Goal: Task Accomplishment & Management: Complete application form

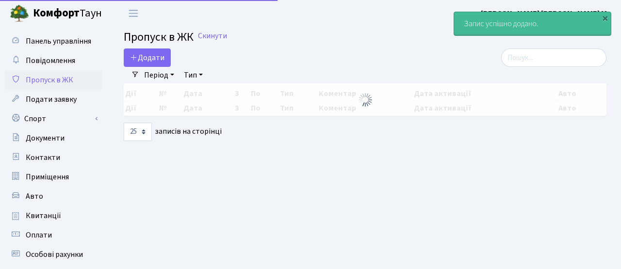
select select "25"
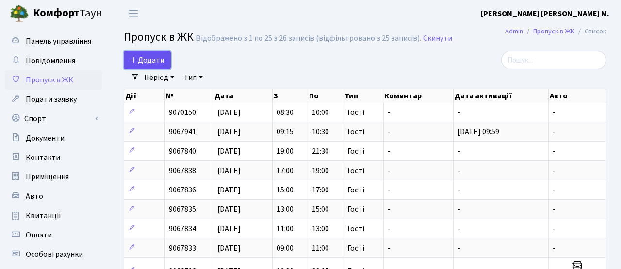
click at [150, 57] on span "Додати" at bounding box center [147, 60] width 34 height 11
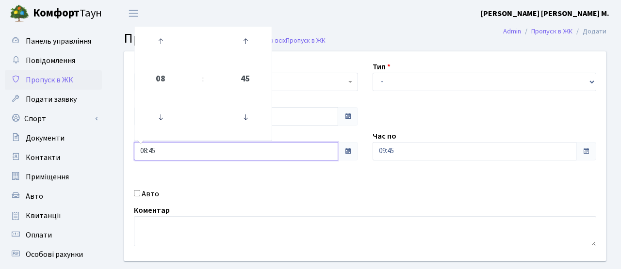
drag, startPoint x: 163, startPoint y: 150, endPoint x: 106, endPoint y: 147, distance: 57.4
click at [106, 148] on div "Панель управління Повідомлення Пропуск в ЖК Подати заявку Спорт Бронювання Скар…" at bounding box center [310, 220] width 621 height 386
type input "10:00"
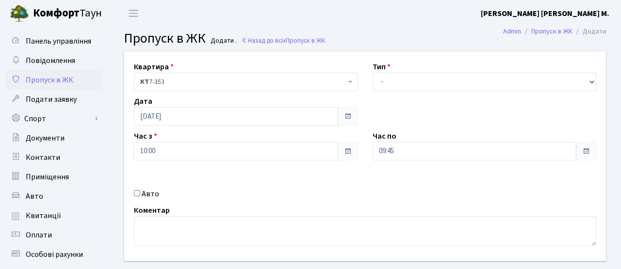
click at [345, 184] on div "Квартира <b>КТ</b>&nbsp;&nbsp;&nbsp;&nbsp;7-353 <b>КТ</b>&nbsp;&nbsp;&nbsp;&nbs…" at bounding box center [365, 156] width 497 height 210
drag, startPoint x: 406, startPoint y: 151, endPoint x: 338, endPoint y: 151, distance: 68.0
click at [338, 151] on div "Квартира <b>КТ</b>&nbsp;&nbsp;&nbsp;&nbsp;7-353 <b>КТ</b>&nbsp;&nbsp;&nbsp;&nbs…" at bounding box center [365, 156] width 497 height 210
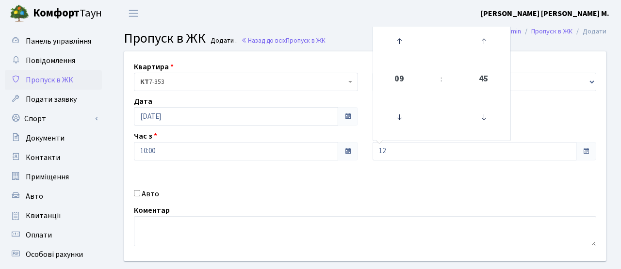
type input "12:00"
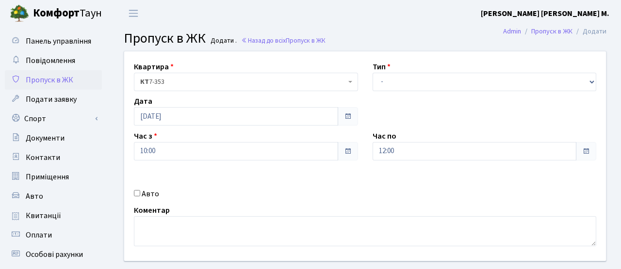
click at [361, 177] on div "Квартира <b>КТ</b>&nbsp;&nbsp;&nbsp;&nbsp;7-353 <b>КТ</b>&nbsp;&nbsp;&nbsp;&nbs…" at bounding box center [365, 156] width 497 height 210
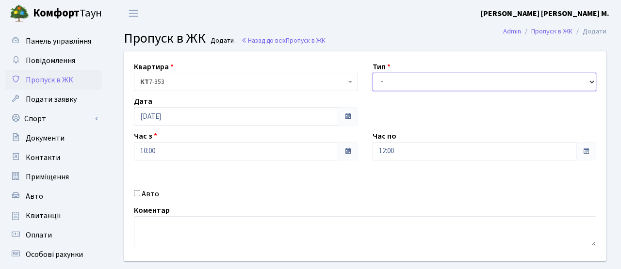
click at [387, 77] on select "- Доставка Таксі Гості Сервіс" at bounding box center [485, 82] width 224 height 18
select select "3"
click at [373, 73] on select "- Доставка Таксі Гості Сервіс" at bounding box center [485, 82] width 224 height 18
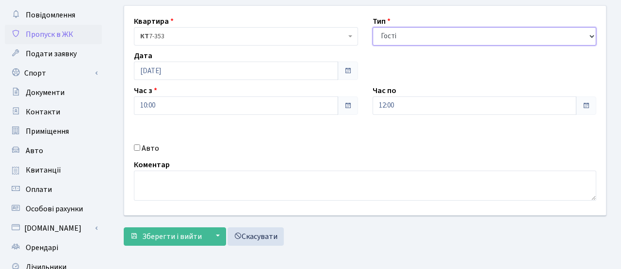
scroll to position [96, 0]
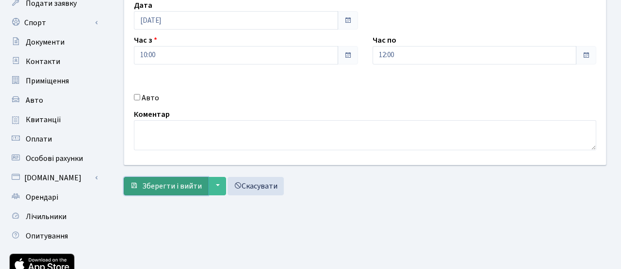
click at [196, 188] on span "Зберегти і вийти" at bounding box center [172, 186] width 60 height 11
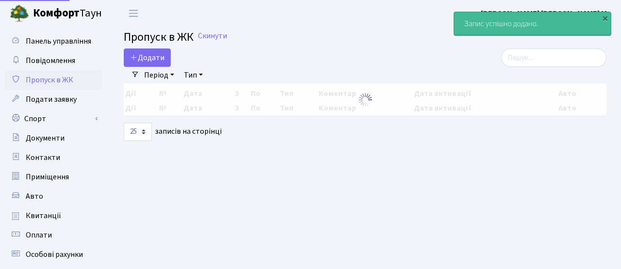
select select "25"
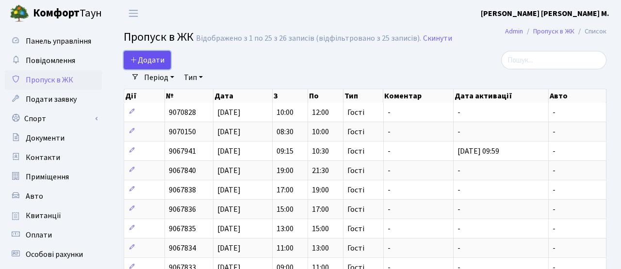
click at [155, 57] on span "Додати" at bounding box center [147, 60] width 34 height 11
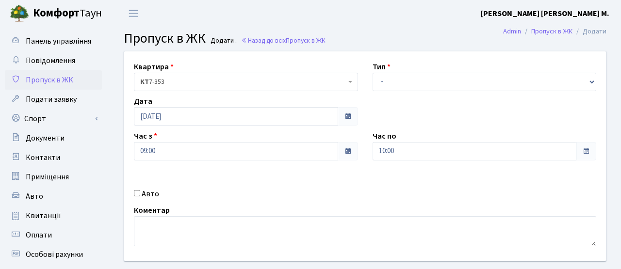
click at [148, 191] on label "Авто" at bounding box center [150, 194] width 17 height 12
click at [140, 191] on input "Авто" at bounding box center [137, 193] width 6 height 6
checkbox input "true"
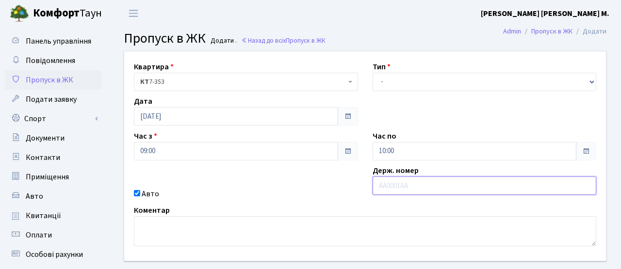
paste input "АА8820ВВ"
type input "АА8820ВВ"
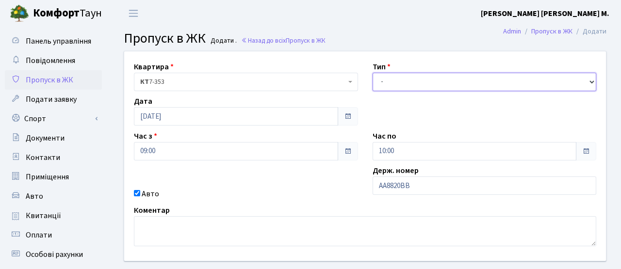
click at [417, 73] on select "- Доставка Таксі Гості Сервіс" at bounding box center [485, 82] width 224 height 18
select select "3"
click at [373, 73] on select "- Доставка Таксі Гості Сервіс" at bounding box center [485, 82] width 224 height 18
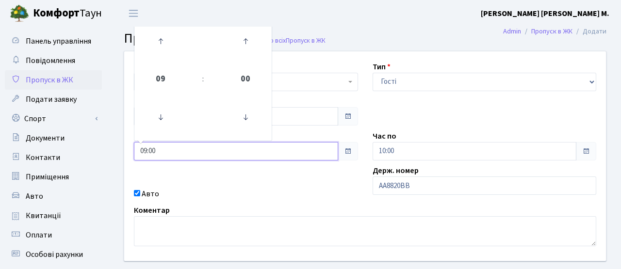
drag, startPoint x: 168, startPoint y: 158, endPoint x: 133, endPoint y: 155, distance: 34.6
click at [134, 155] on input "09:00" at bounding box center [236, 151] width 204 height 18
type input "12:00"
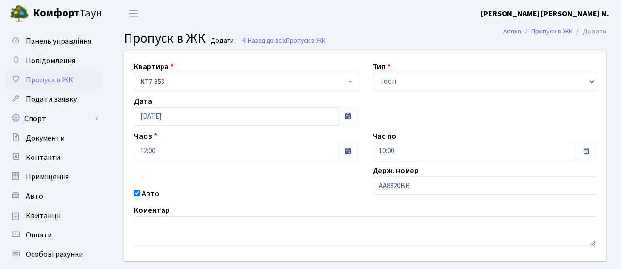
click at [246, 175] on div "Квартира <b>КТ</b>&nbsp;&nbsp;&nbsp;&nbsp;7-353 <b>КТ</b>&nbsp;&nbsp;&nbsp;&nbs…" at bounding box center [365, 156] width 497 height 210
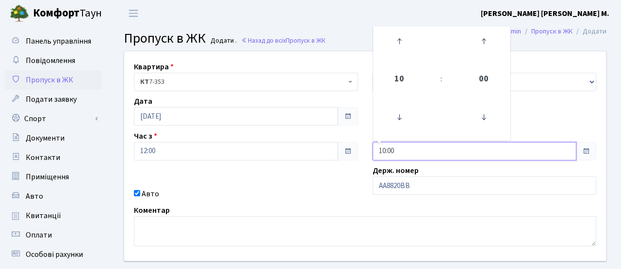
drag, startPoint x: 399, startPoint y: 151, endPoint x: 318, endPoint y: 144, distance: 81.4
click at [318, 144] on div "Квартира <b>КТ</b>&nbsp;&nbsp;&nbsp;&nbsp;7-353 <b>КТ</b>&nbsp;&nbsp;&nbsp;&nbs…" at bounding box center [365, 156] width 497 height 210
type input "13:00"
click at [331, 180] on div "Квартира <b>КТ</b>&nbsp;&nbsp;&nbsp;&nbsp;7-353 <b>КТ</b>&nbsp;&nbsp;&nbsp;&nbs…" at bounding box center [365, 156] width 497 height 210
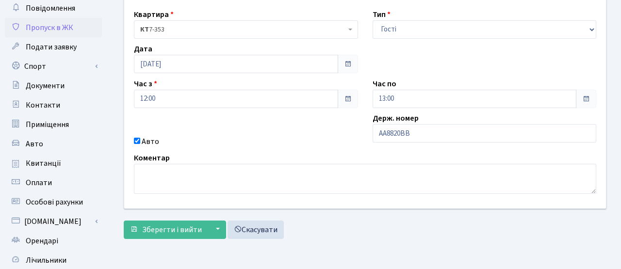
scroll to position [104, 0]
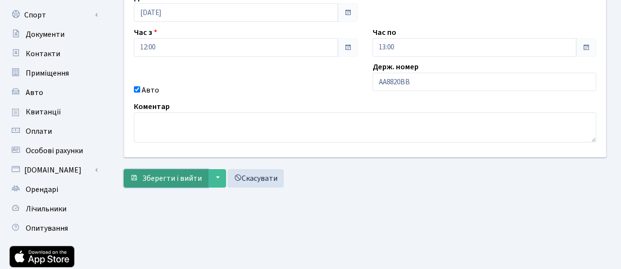
click at [189, 183] on span "Зберегти і вийти" at bounding box center [172, 178] width 60 height 11
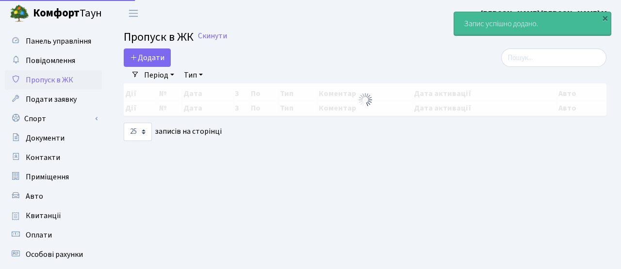
select select "25"
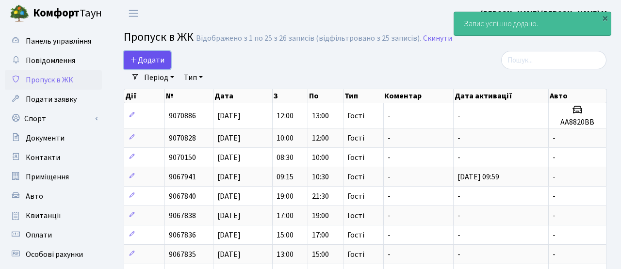
click at [145, 56] on span "Додати" at bounding box center [147, 60] width 34 height 11
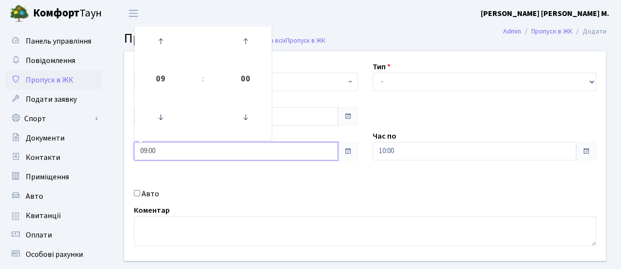
drag, startPoint x: 166, startPoint y: 151, endPoint x: 121, endPoint y: 134, distance: 48.2
click at [122, 136] on div "Квартира <b>КТ</b>&nbsp;&nbsp;&nbsp;&nbsp;7-353 <b>КТ</b>&nbsp;&nbsp;&nbsp;&nbs…" at bounding box center [365, 156] width 497 height 210
type input "12:00"
click at [228, 192] on div "Авто" at bounding box center [246, 194] width 239 height 12
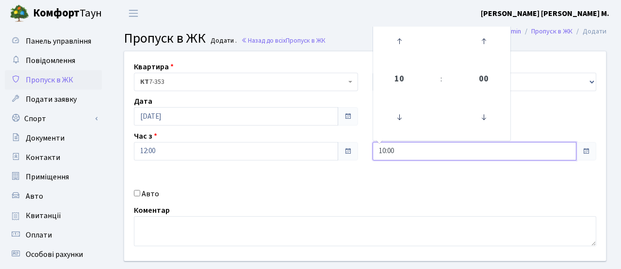
drag, startPoint x: 409, startPoint y: 151, endPoint x: 333, endPoint y: 147, distance: 76.3
click at [333, 147] on div "Квартира <b>КТ</b>&nbsp;&nbsp;&nbsp;&nbsp;7-353 <b>КТ</b>&nbsp;&nbsp;&nbsp;&nbs…" at bounding box center [365, 156] width 497 height 210
type input "14:00"
click at [350, 162] on div "Квартира <b>КТ</b>&nbsp;&nbsp;&nbsp;&nbsp;7-353 <b>КТ</b>&nbsp;&nbsp;&nbsp;&nbs…" at bounding box center [365, 156] width 497 height 210
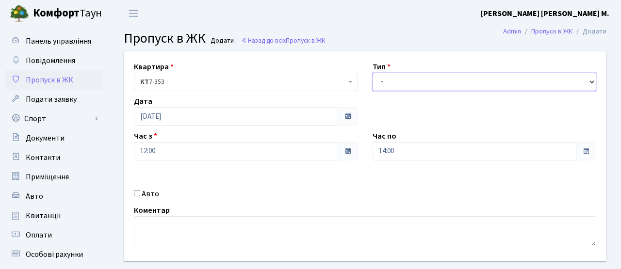
click at [381, 84] on select "- Доставка Таксі Гості Сервіс" at bounding box center [485, 82] width 224 height 18
select select "3"
click at [373, 73] on select "- Доставка Таксі Гості Сервіс" at bounding box center [485, 82] width 224 height 18
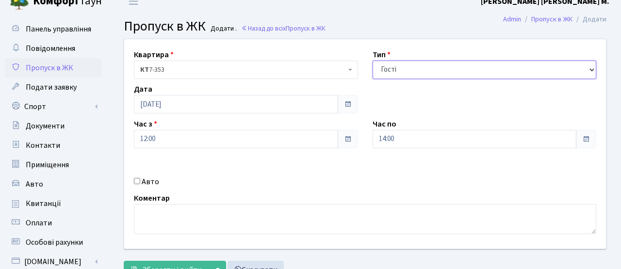
scroll to position [87, 0]
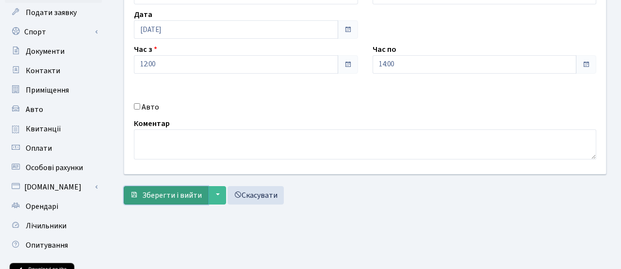
click at [185, 199] on span "Зберегти і вийти" at bounding box center [172, 195] width 60 height 11
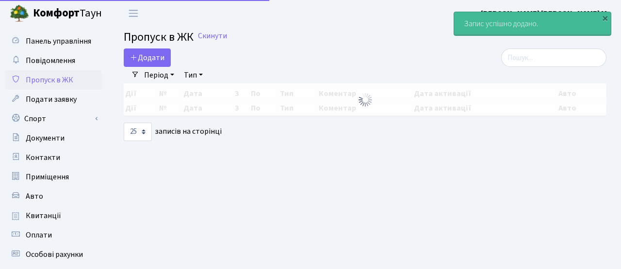
select select "25"
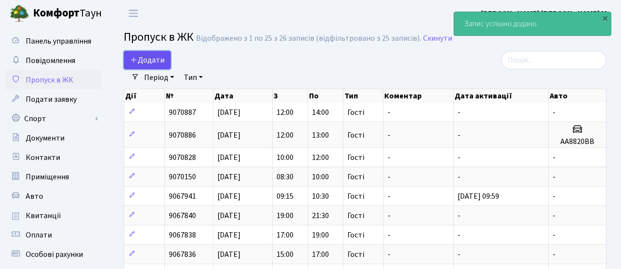
click at [156, 54] on link "Додати" at bounding box center [147, 60] width 47 height 18
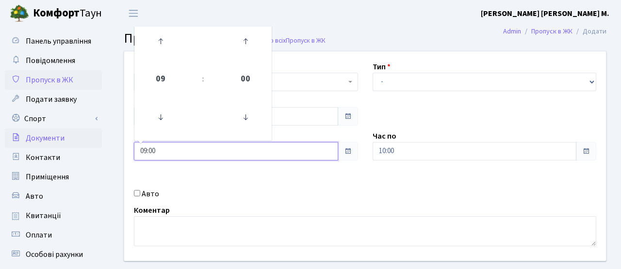
drag, startPoint x: 166, startPoint y: 153, endPoint x: 100, endPoint y: 146, distance: 66.5
click at [100, 146] on div "Панель управління Повідомлення Пропуск в ЖК Подати заявку Спорт Бронювання Скар…" at bounding box center [310, 220] width 621 height 386
type input "14:00"
click at [266, 193] on div "Авто" at bounding box center [246, 194] width 239 height 12
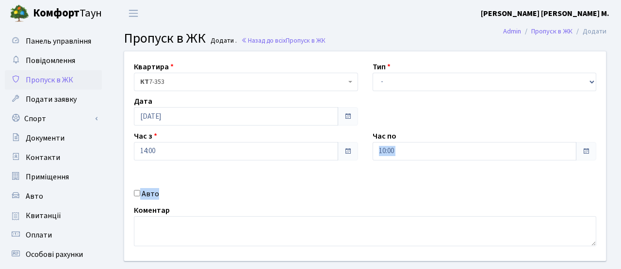
drag, startPoint x: 265, startPoint y: 193, endPoint x: 404, endPoint y: 147, distance: 147.1
click at [404, 150] on div "Квартира <b>КТ</b>&nbsp;&nbsp;&nbsp;&nbsp;7-353 <b>КТ</b>&nbsp;&nbsp;&nbsp;&nbs…" at bounding box center [365, 156] width 497 height 210
click at [404, 147] on input "10:00" at bounding box center [475, 151] width 204 height 18
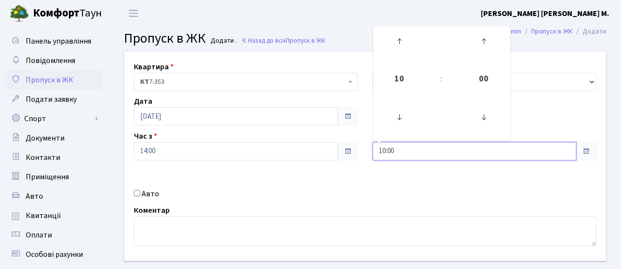
drag, startPoint x: 408, startPoint y: 153, endPoint x: 339, endPoint y: 152, distance: 68.4
click at [339, 152] on div "Квартира <b>КТ</b>&nbsp;&nbsp;&nbsp;&nbsp;7-353 <b>КТ</b>&nbsp;&nbsp;&nbsp;&nbs…" at bounding box center [365, 156] width 497 height 210
type input "16:00"
click at [351, 183] on div "Квартира <b>КТ</b>&nbsp;&nbsp;&nbsp;&nbsp;7-353 <b>КТ</b>&nbsp;&nbsp;&nbsp;&nbs…" at bounding box center [365, 156] width 497 height 210
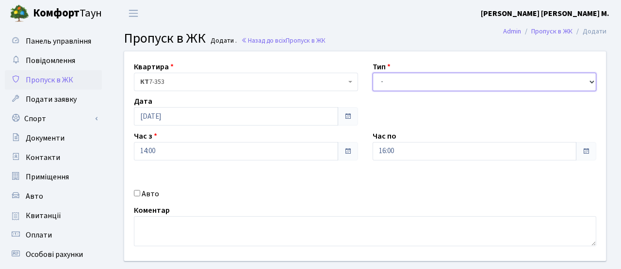
click at [388, 80] on select "- Доставка Таксі Гості Сервіс" at bounding box center [485, 82] width 224 height 18
select select "3"
click at [373, 73] on select "- Доставка Таксі Гості Сервіс" at bounding box center [485, 82] width 224 height 18
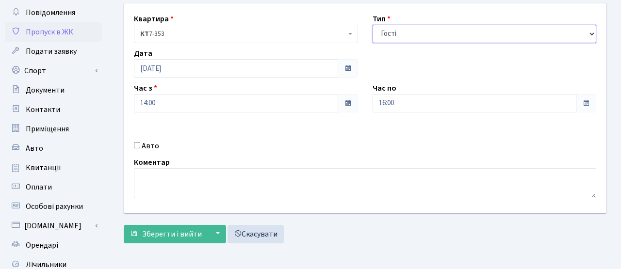
scroll to position [100, 0]
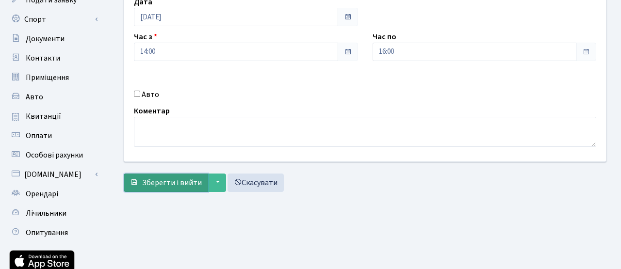
click at [197, 182] on span "Зберегти і вийти" at bounding box center [172, 183] width 60 height 11
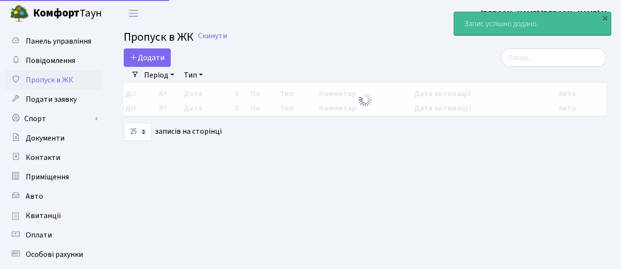
select select "25"
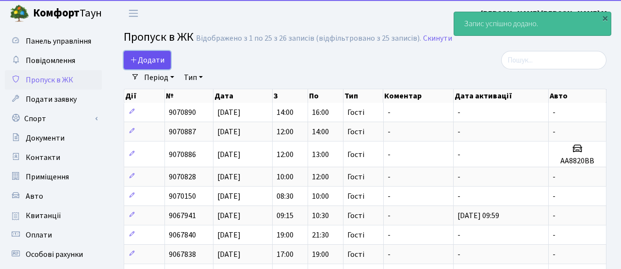
click at [152, 60] on span "Додати" at bounding box center [147, 60] width 34 height 11
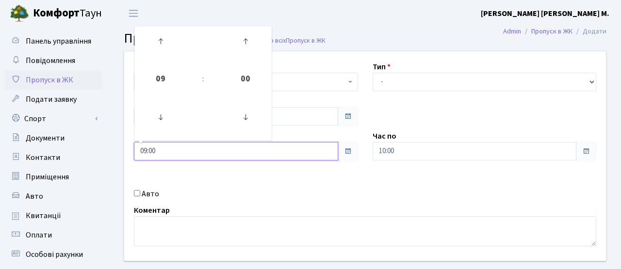
drag, startPoint x: 164, startPoint y: 156, endPoint x: 118, endPoint y: 150, distance: 45.7
click at [118, 150] on div "Квартира <b>КТ</b>&nbsp;&nbsp;&nbsp;&nbsp;7-353 <b>КТ</b>&nbsp;&nbsp;&nbsp;&nbs…" at bounding box center [365, 156] width 497 height 210
type input "16:00"
click at [362, 177] on div "Квартира <b>КТ</b>&nbsp;&nbsp;&nbsp;&nbsp;7-353 <b>КТ</b>&nbsp;&nbsp;&nbsp;&nbs…" at bounding box center [365, 156] width 497 height 210
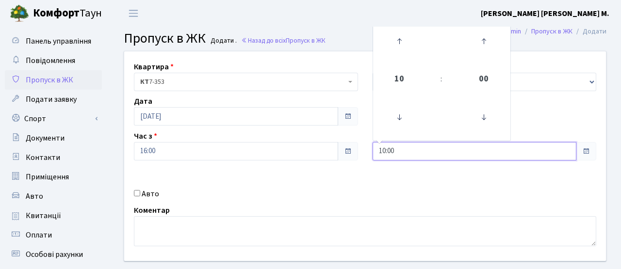
drag, startPoint x: 401, startPoint y: 152, endPoint x: 344, endPoint y: 152, distance: 57.8
click at [344, 152] on div "Квартира <b>КТ</b>&nbsp;&nbsp;&nbsp;&nbsp;7-353 <b>КТ</b>&nbsp;&nbsp;&nbsp;&nbs…" at bounding box center [365, 156] width 497 height 210
type input "18:00"
click at [379, 186] on div "Квартира <b>КТ</b>&nbsp;&nbsp;&nbsp;&nbsp;7-353 <b>КТ</b>&nbsp;&nbsp;&nbsp;&nbs…" at bounding box center [365, 156] width 497 height 210
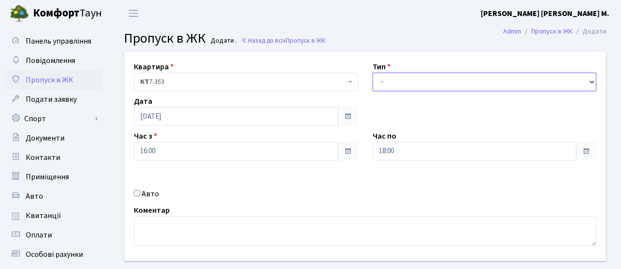
click at [393, 83] on select "- Доставка Таксі Гості Сервіс" at bounding box center [485, 82] width 224 height 18
select select "3"
click at [373, 73] on select "- Доставка Таксі Гості Сервіс" at bounding box center [485, 82] width 224 height 18
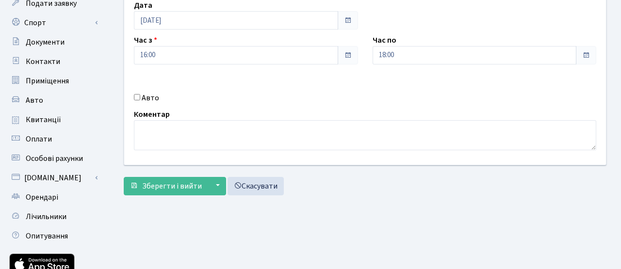
scroll to position [167, 0]
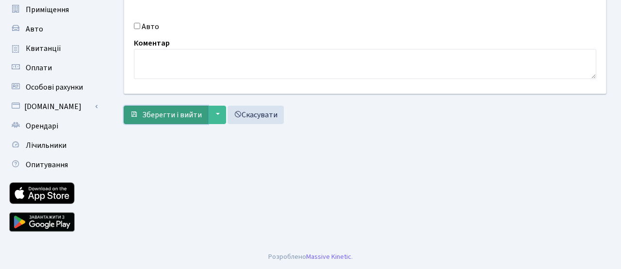
click at [192, 116] on span "Зберегти і вийти" at bounding box center [172, 115] width 60 height 11
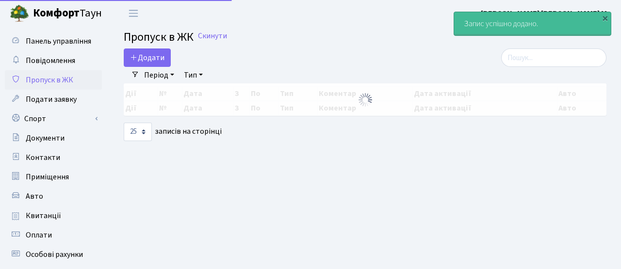
select select "25"
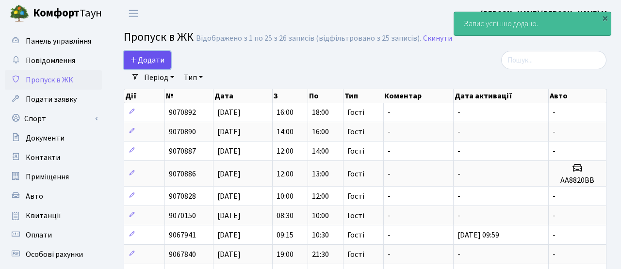
click at [154, 55] on span "Додати" at bounding box center [147, 60] width 34 height 11
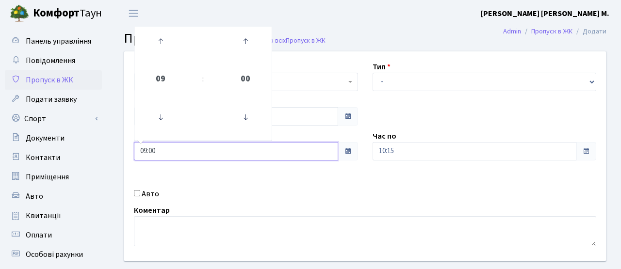
drag, startPoint x: 159, startPoint y: 147, endPoint x: 110, endPoint y: 140, distance: 49.1
click at [110, 140] on div "Квартира <b>КТ</b>&nbsp;&nbsp;&nbsp;&nbsp;7-353 <b>КТ</b>&nbsp;&nbsp;&nbsp;&nbs…" at bounding box center [365, 174] width 512 height 246
type input "18:00"
click at [356, 187] on div "Квартира <b>КТ</b>&nbsp;&nbsp;&nbsp;&nbsp;7-353 <b>КТ</b>&nbsp;&nbsp;&nbsp;&nbs…" at bounding box center [365, 156] width 497 height 210
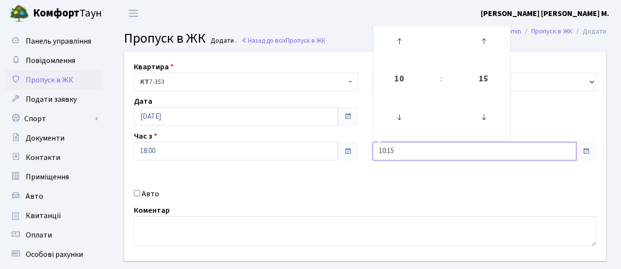
drag, startPoint x: 399, startPoint y: 150, endPoint x: 340, endPoint y: 146, distance: 59.3
click at [340, 146] on div "Квартира <b>КТ</b>&nbsp;&nbsp;&nbsp;&nbsp;7-353 <b>КТ</b>&nbsp;&nbsp;&nbsp;&nbs…" at bounding box center [365, 156] width 497 height 210
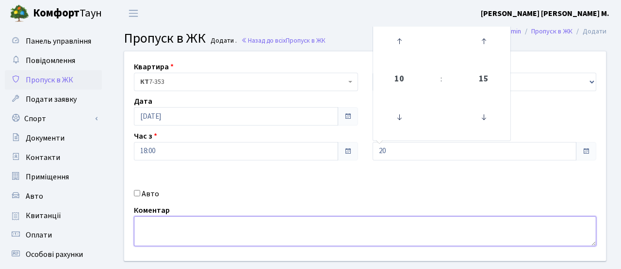
type input "20:00"
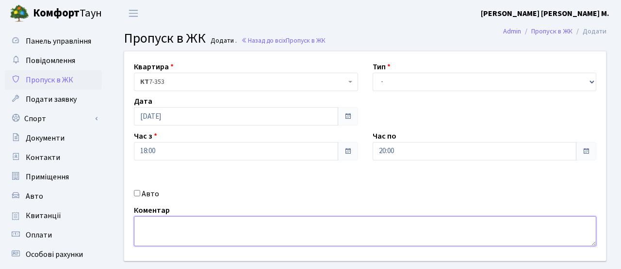
click at [311, 218] on textarea at bounding box center [365, 231] width 463 height 30
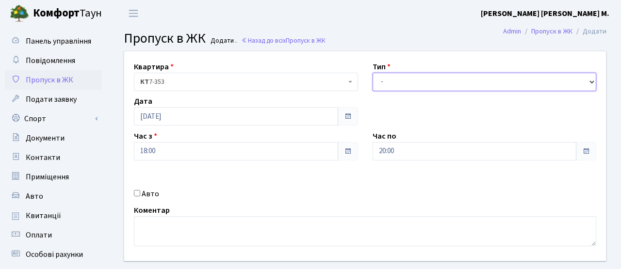
click at [377, 74] on select "- Доставка Таксі Гості Сервіс" at bounding box center [485, 82] width 224 height 18
select select "3"
click at [373, 73] on select "- Доставка Таксі Гості Сервіс" at bounding box center [485, 82] width 224 height 18
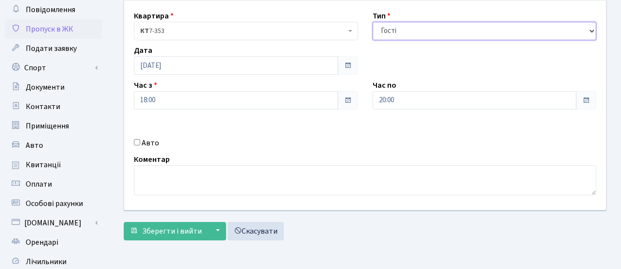
scroll to position [167, 0]
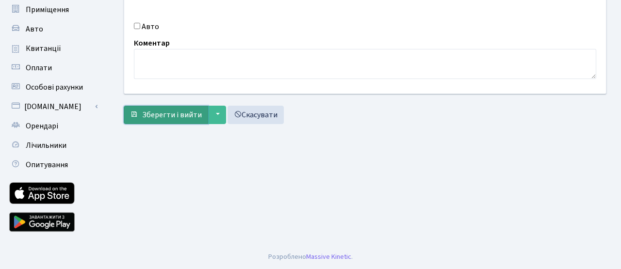
click at [195, 116] on span "Зберегти і вийти" at bounding box center [172, 115] width 60 height 11
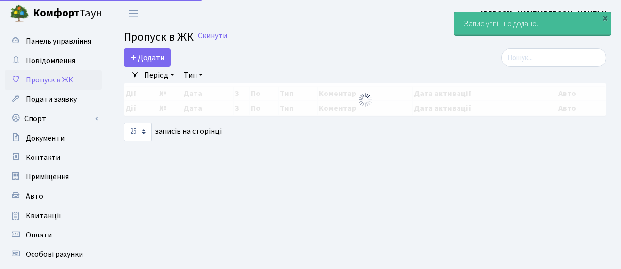
select select "25"
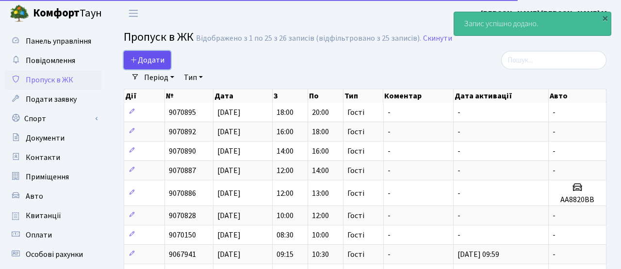
click at [165, 59] on link "Додати" at bounding box center [147, 60] width 47 height 18
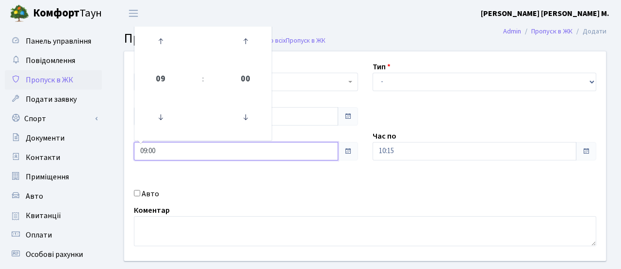
drag, startPoint x: 162, startPoint y: 151, endPoint x: 110, endPoint y: 145, distance: 52.7
click at [110, 146] on div "Квартира <b>КТ</b>&nbsp;&nbsp;&nbsp;&nbsp;7-353 <b>КТ</b>&nbsp;&nbsp;&nbsp;&nbs…" at bounding box center [365, 174] width 512 height 246
type input "20:00"
click at [288, 201] on div "Квартира <b>КТ</b>&nbsp;&nbsp;&nbsp;&nbsp;7-353 <b>КТ</b>&nbsp;&nbsp;&nbsp;&nbs…" at bounding box center [365, 156] width 497 height 210
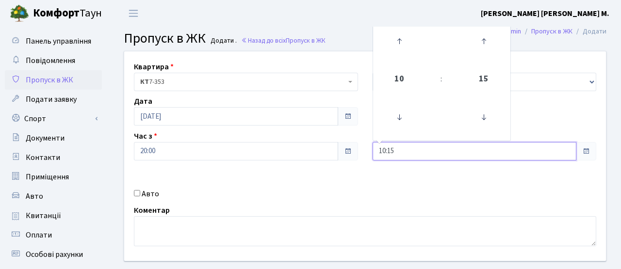
drag, startPoint x: 403, startPoint y: 151, endPoint x: 367, endPoint y: 151, distance: 35.9
click at [367, 151] on div "Час по 10:15 10 : 15 00 01 02 03 04 05 06 07 08 09 10 11 12 13 14 15 16 17 18 1…" at bounding box center [485, 146] width 239 height 30
type input "22:00"
click at [361, 189] on div "Авто" at bounding box center [246, 194] width 239 height 12
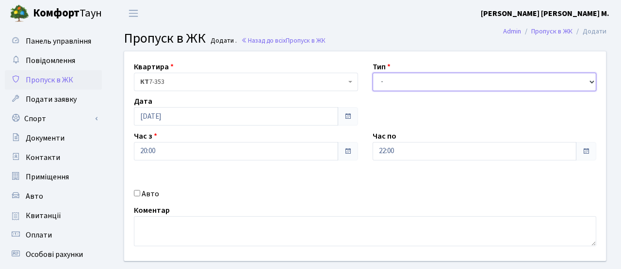
click at [383, 90] on select "- Доставка Таксі Гості Сервіс" at bounding box center [485, 82] width 224 height 18
select select "3"
click at [373, 73] on select "- Доставка Таксі Гості Сервіс" at bounding box center [485, 82] width 224 height 18
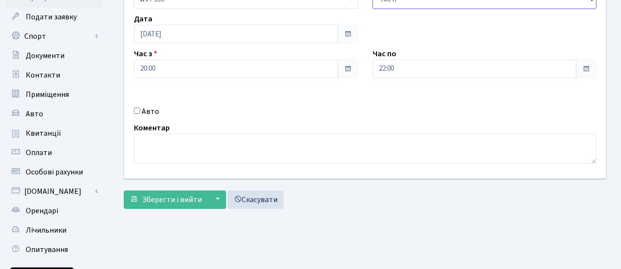
scroll to position [167, 0]
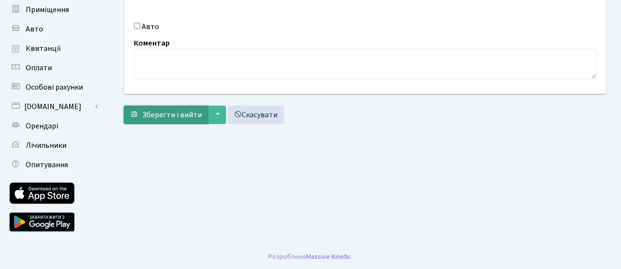
click at [162, 115] on span "Зберегти і вийти" at bounding box center [172, 115] width 60 height 11
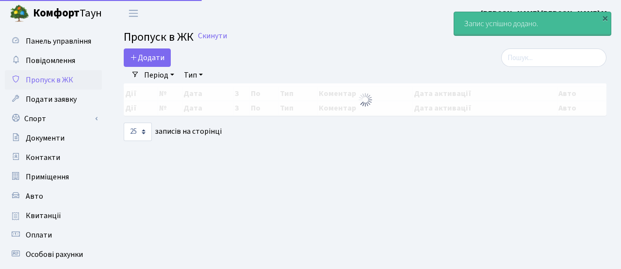
select select "25"
